Goal: Task Accomplishment & Management: Manage account settings

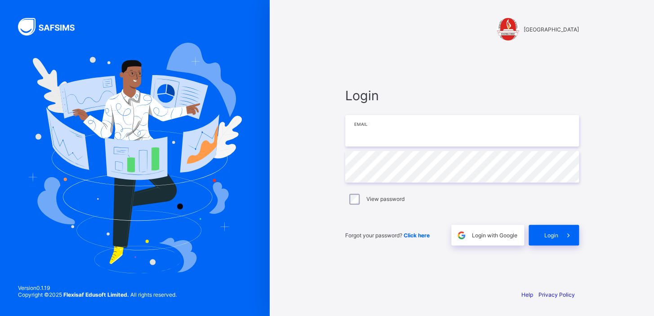
click at [385, 144] on input "email" at bounding box center [462, 130] width 234 height 31
type input "**********"
click at [486, 236] on span "Login with Google" at bounding box center [494, 235] width 45 height 7
click at [491, 238] on span "Login with Google" at bounding box center [494, 235] width 45 height 7
click at [493, 236] on span "Login with Google" at bounding box center [494, 235] width 45 height 7
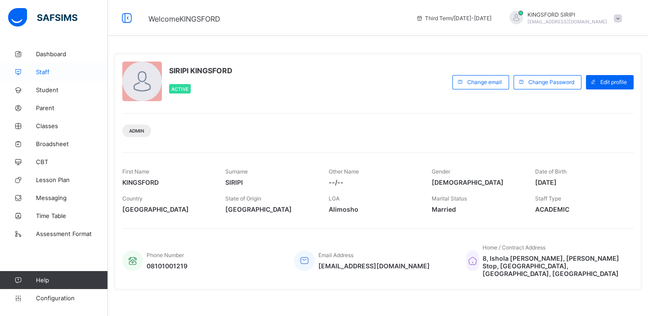
click at [43, 71] on span "Staff" at bounding box center [72, 71] width 72 height 7
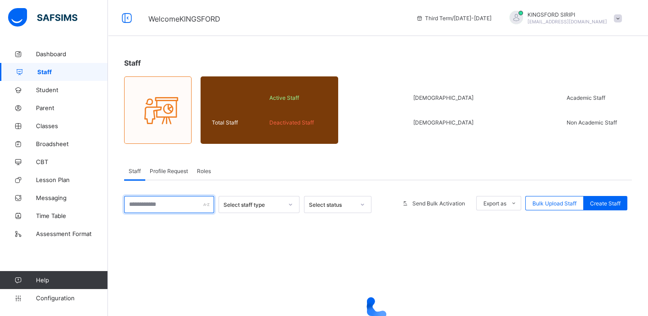
click at [168, 204] on input "text" at bounding box center [169, 204] width 90 height 17
type input "**********"
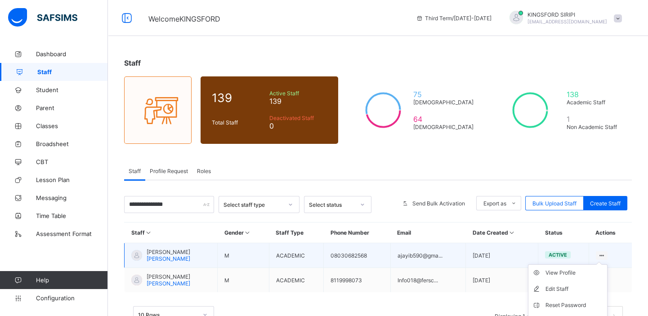
click at [606, 254] on icon at bounding box center [602, 255] width 8 height 7
click at [566, 286] on div "Edit Staff" at bounding box center [574, 289] width 58 height 9
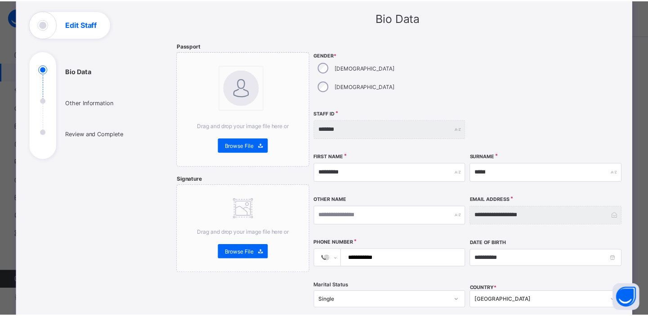
scroll to position [56, 0]
